Goal: Find specific page/section

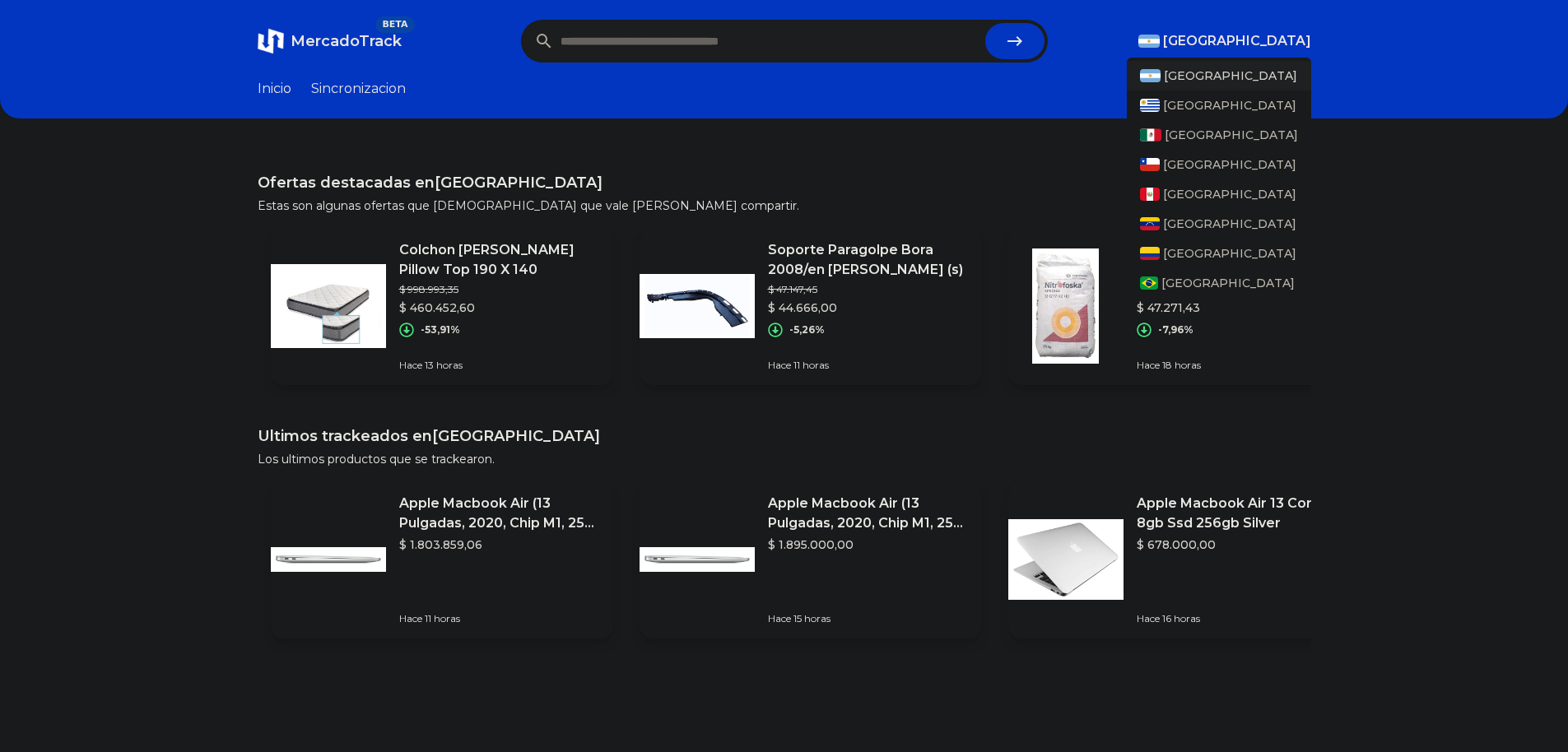
click at [1299, 32] on span "[GEOGRAPHIC_DATA]" at bounding box center [1237, 41] width 148 height 20
click at [1183, 135] on span "[GEOGRAPHIC_DATA]" at bounding box center [1232, 135] width 133 height 16
